Goal: Information Seeking & Learning: Learn about a topic

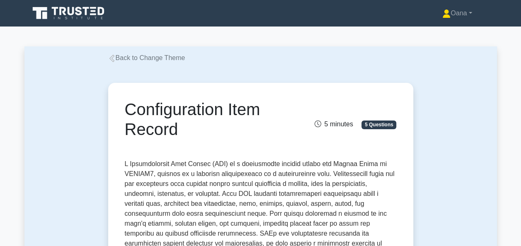
click at [154, 59] on link "Back to Change Theme" at bounding box center [146, 57] width 77 height 7
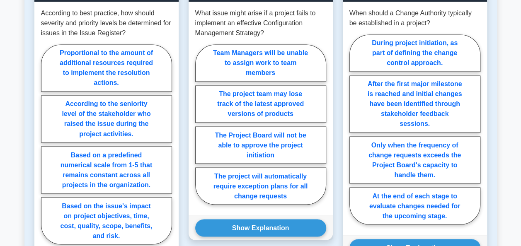
scroll to position [663, 0]
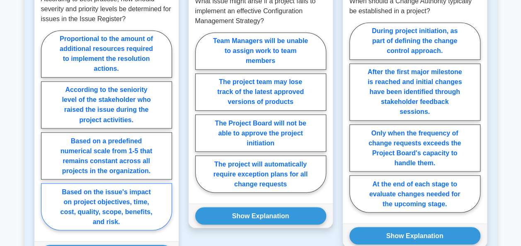
click at [101, 201] on label "Based on the issue's impact on project objectives, time, cost, quality, scope, …" at bounding box center [106, 206] width 131 height 47
click at [46, 135] on input "Based on the issue's impact on project objectives, time, cost, quality, scope, …" at bounding box center [43, 132] width 5 height 5
radio input "true"
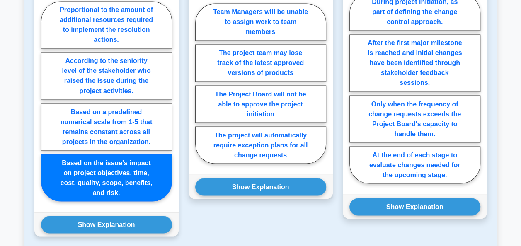
scroll to position [745, 0]
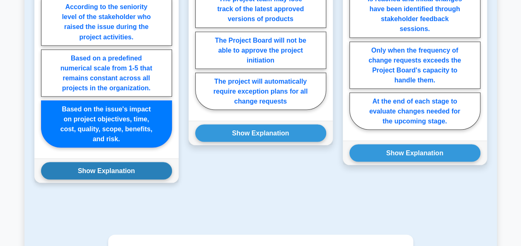
click at [75, 162] on button "Show Explanation" at bounding box center [106, 170] width 131 height 17
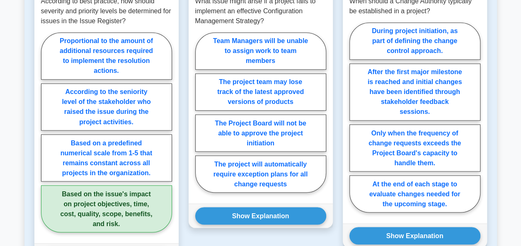
scroll to position [621, 0]
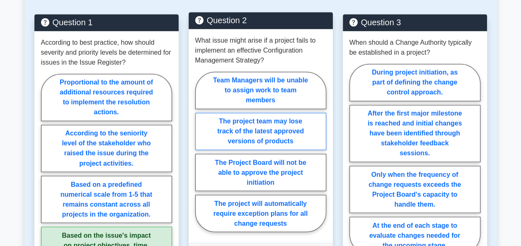
click at [258, 123] on label "The project team may lose track of the latest approved versions of products" at bounding box center [260, 131] width 131 height 37
click at [200, 152] on input "The project team may lose track of the latest approved versions of products" at bounding box center [197, 154] width 5 height 5
radio input "true"
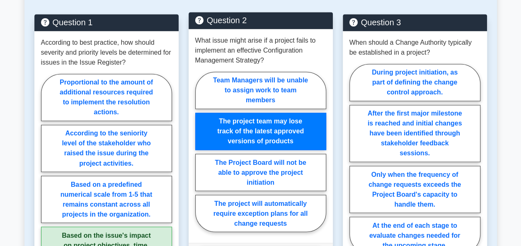
scroll to position [663, 0]
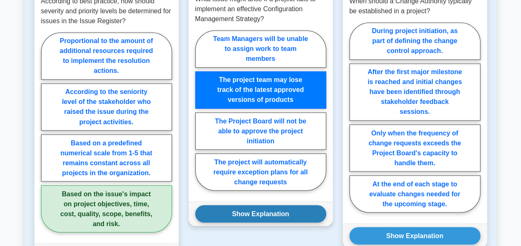
click at [246, 205] on button "Show Explanation" at bounding box center [260, 213] width 131 height 17
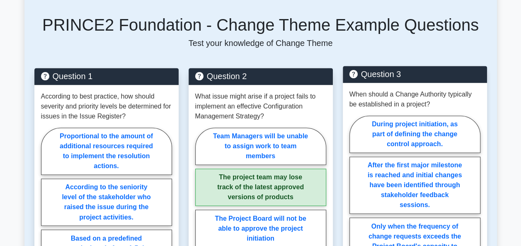
scroll to position [580, 0]
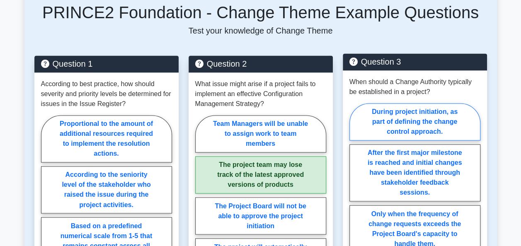
click at [418, 116] on label "During project initiation, as part of defining the change control approach." at bounding box center [414, 121] width 131 height 37
click at [354, 198] on input "During project initiation, as part of defining the change control approach." at bounding box center [351, 200] width 5 height 5
radio input "true"
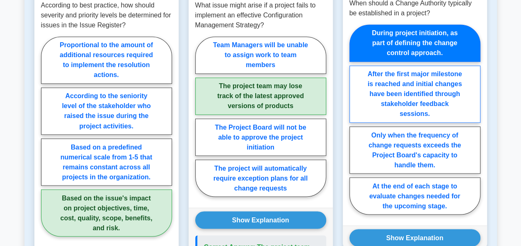
scroll to position [704, 0]
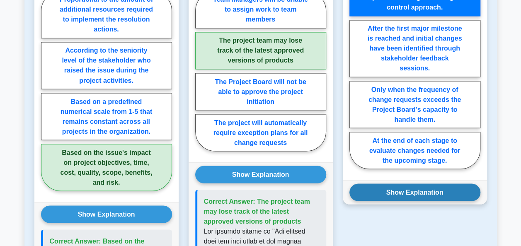
click at [426, 183] on button "Show Explanation" at bounding box center [414, 191] width 131 height 17
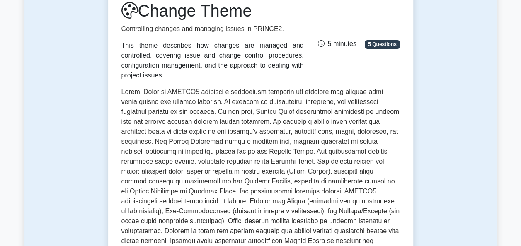
scroll to position [0, 0]
